Goal: Task Accomplishment & Management: Use online tool/utility

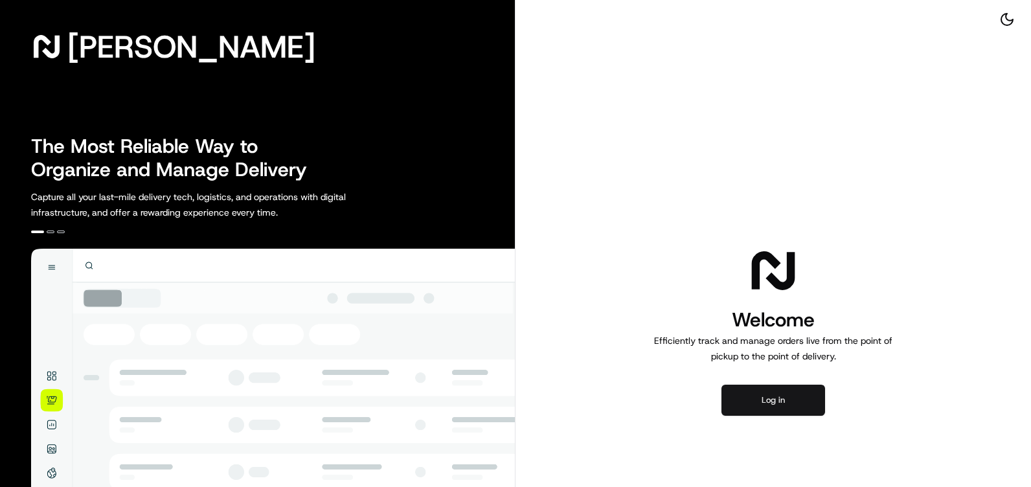
click at [785, 400] on button "Log in" at bounding box center [773, 400] width 104 height 31
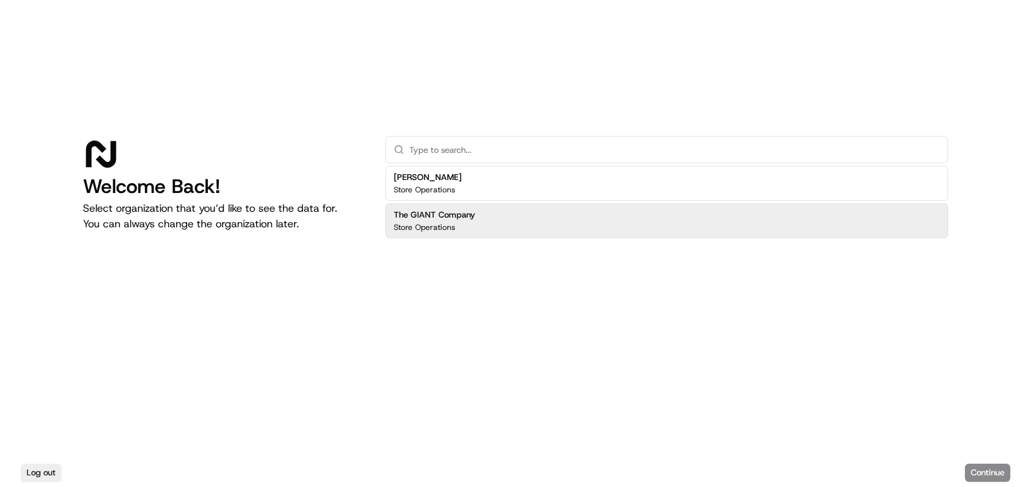
click at [504, 227] on div "The GIANT Company Store Operations" at bounding box center [666, 220] width 563 height 35
click at [986, 473] on button "Continue" at bounding box center [987, 473] width 45 height 18
